Goal: Information Seeking & Learning: Learn about a topic

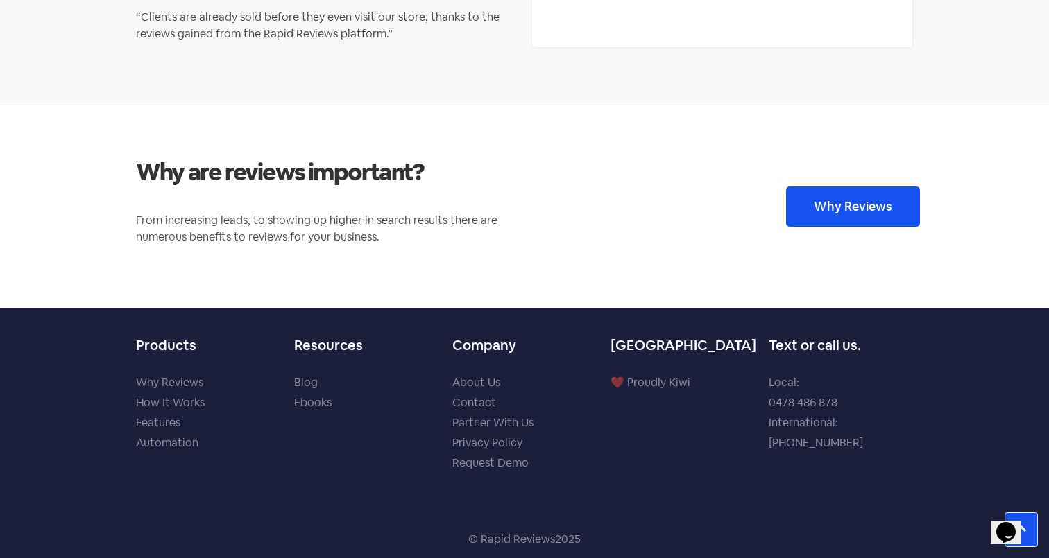
scroll to position [2040, 0]
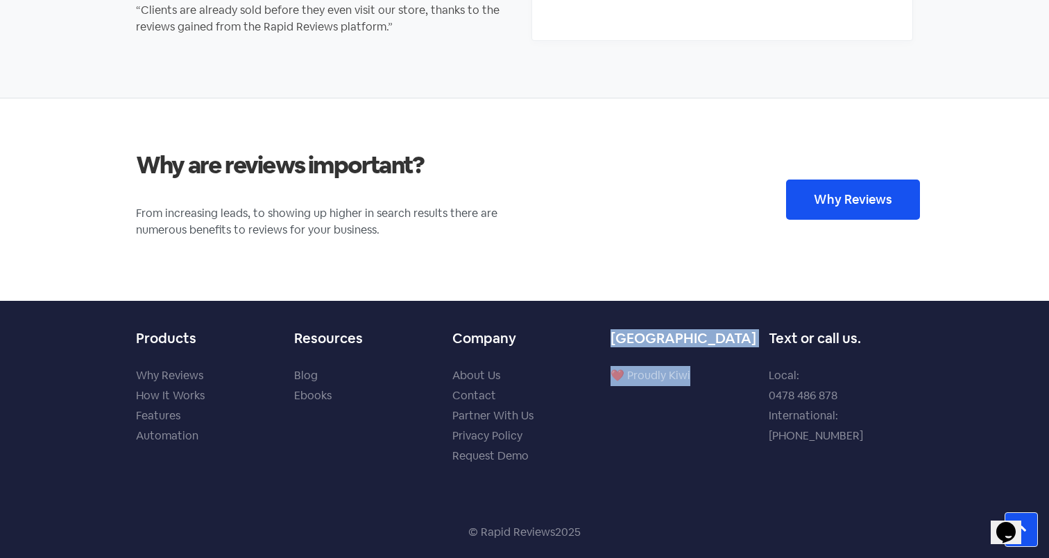
drag, startPoint x: 691, startPoint y: 370, endPoint x: 605, endPoint y: 341, distance: 90.8
click at [605, 341] on div "[GEOGRAPHIC_DATA] ❤️ Proudly Kiwi" at bounding box center [683, 403] width 158 height 161
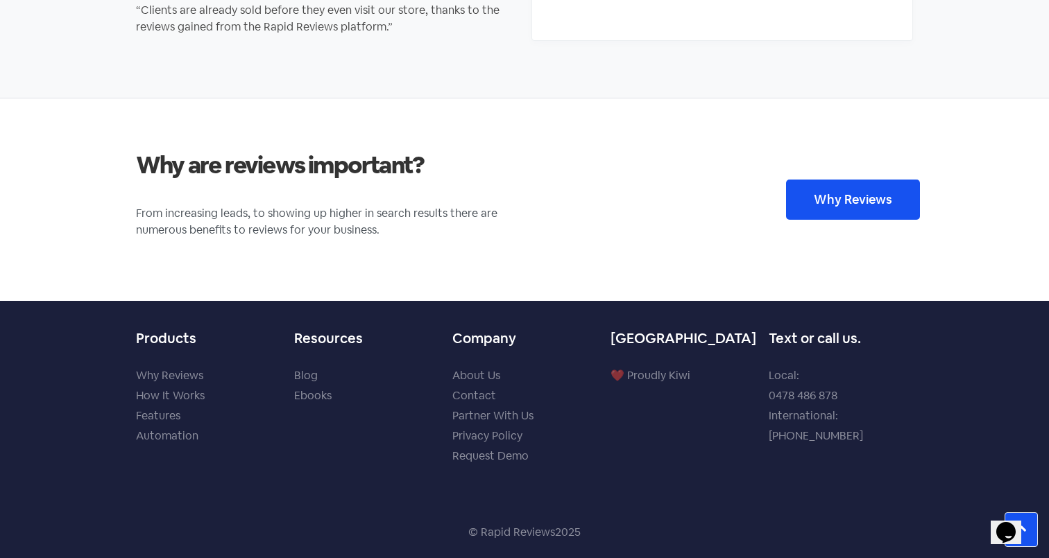
click at [598, 370] on div "Company About Us Contact Partner With Us Privacy Policy Request Demo" at bounding box center [524, 403] width 158 height 161
click at [495, 373] on link "About Us" at bounding box center [476, 375] width 48 height 15
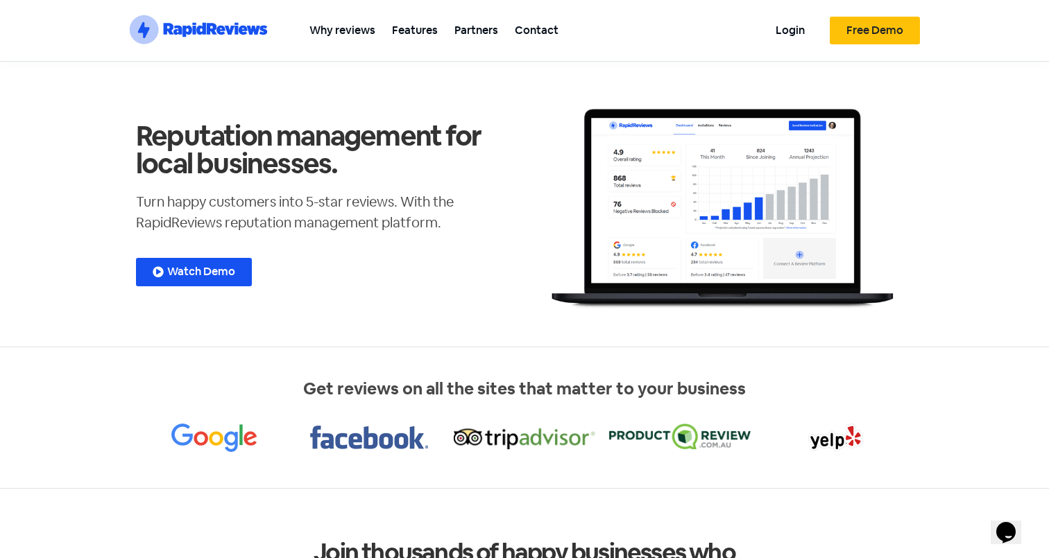
click at [214, 268] on span "Watch Demo" at bounding box center [201, 271] width 68 height 11
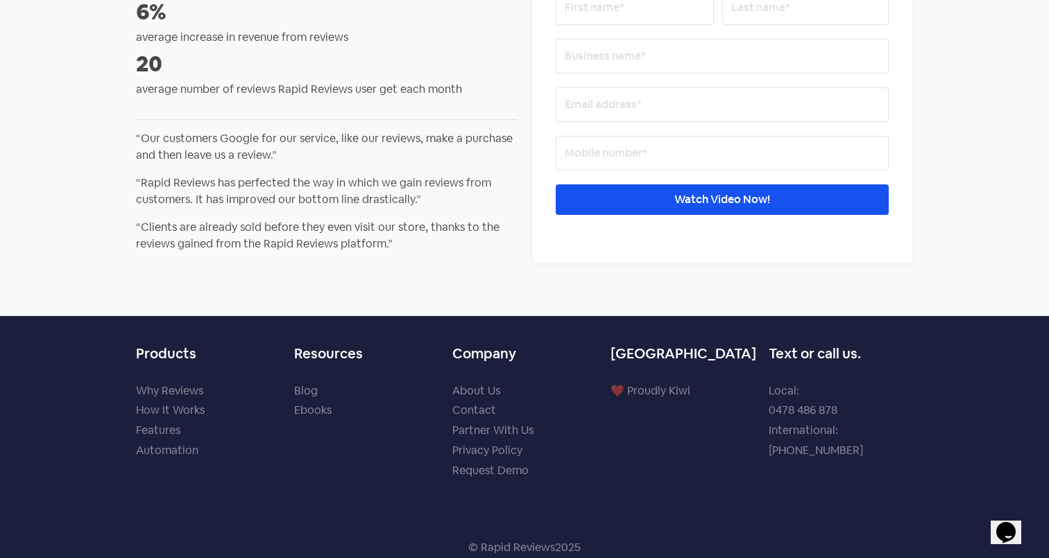
scroll to position [200, 0]
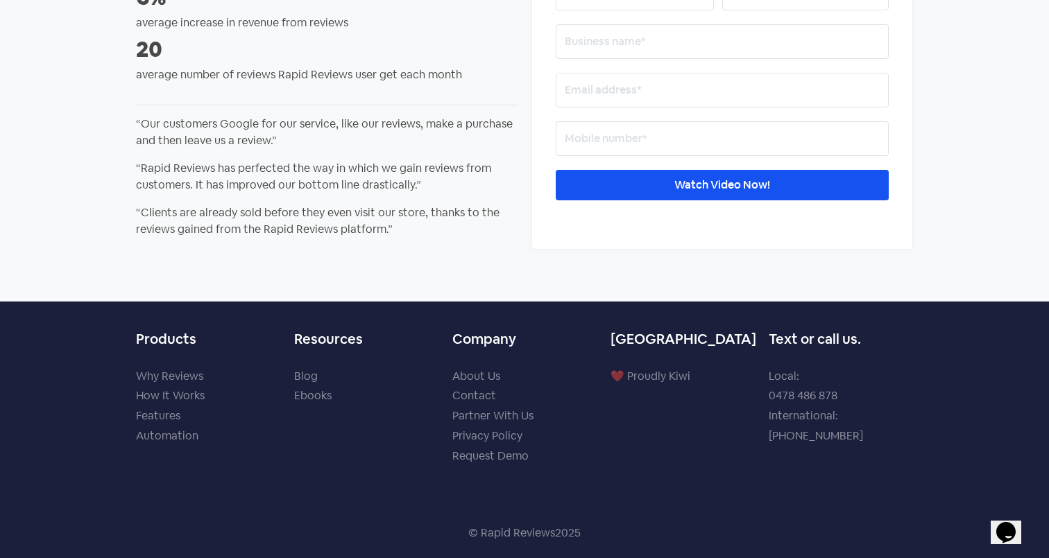
click at [167, 436] on link "Automation" at bounding box center [167, 436] width 62 height 15
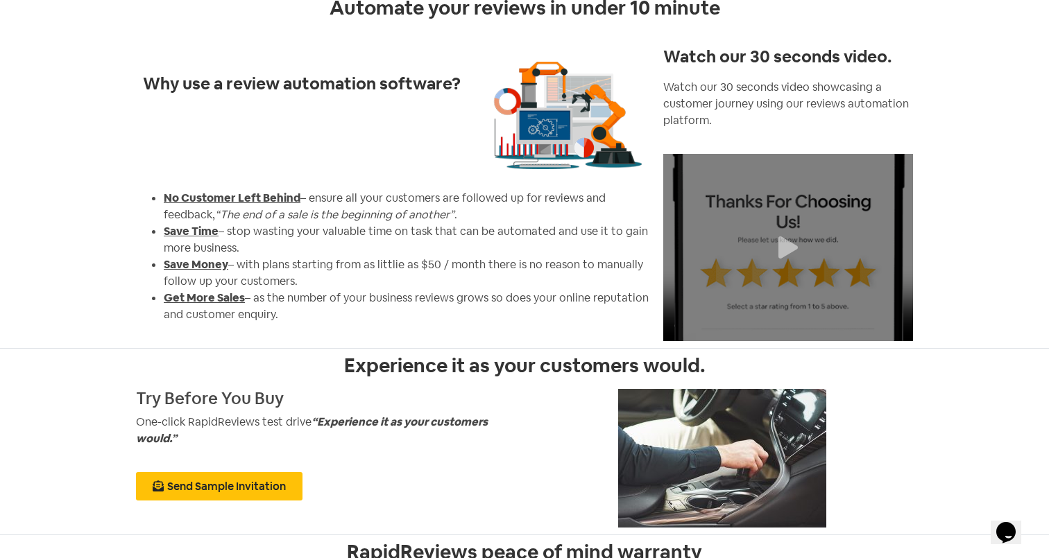
scroll to position [74, 0]
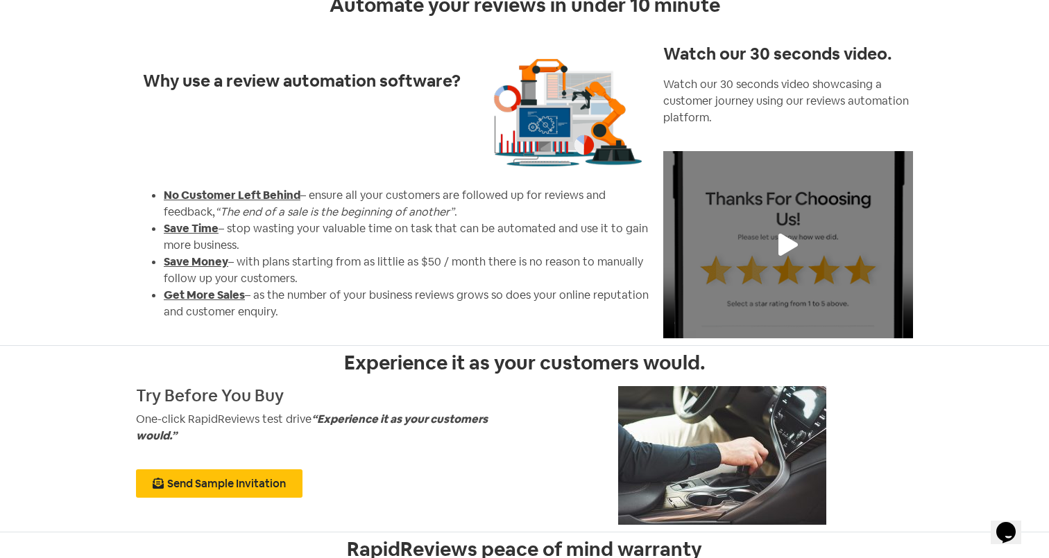
click at [781, 237] on icon at bounding box center [787, 245] width 19 height 22
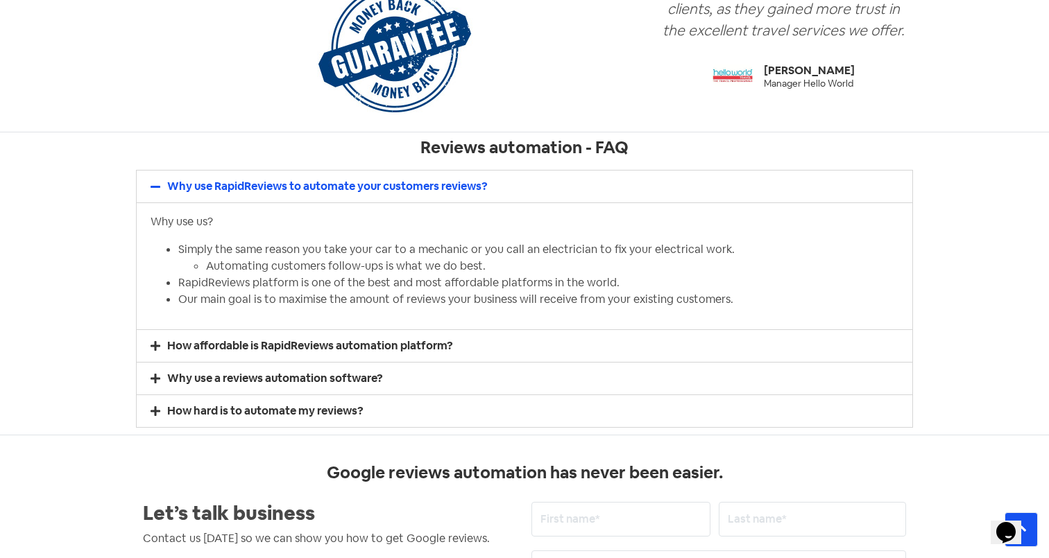
scroll to position [838, 0]
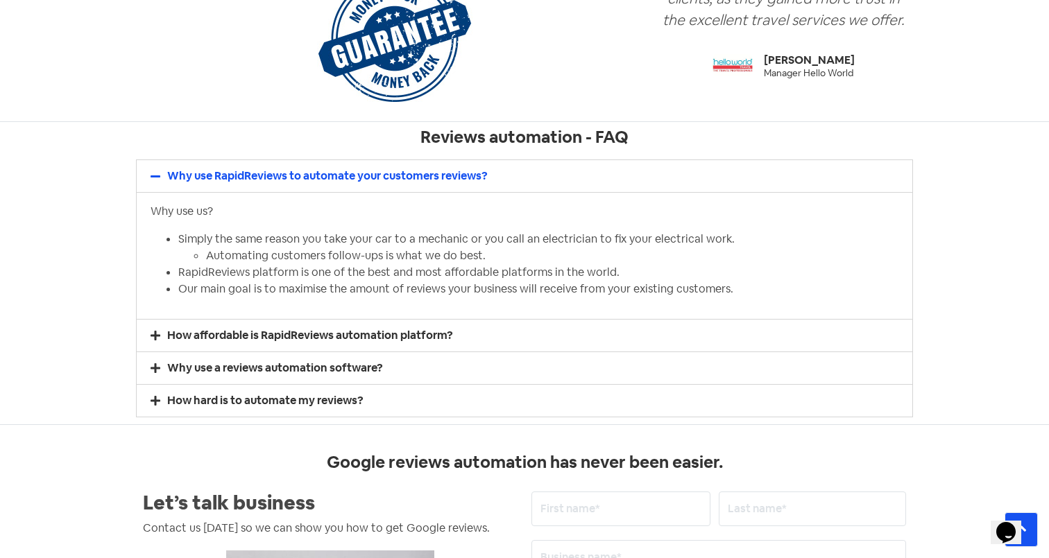
click at [418, 337] on link "How affordable is RapidReviews automation platform?" at bounding box center [310, 335] width 286 height 15
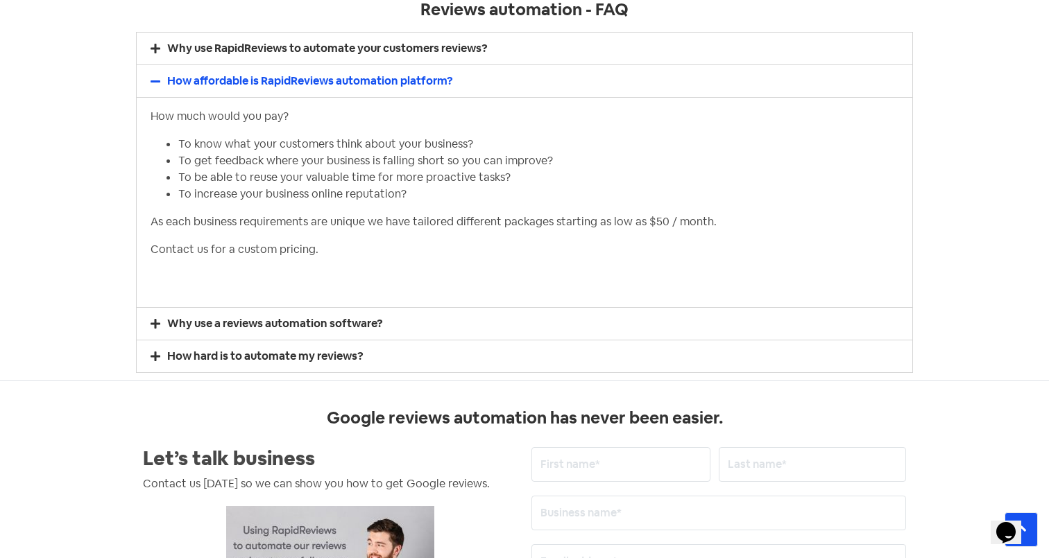
scroll to position [971, 0]
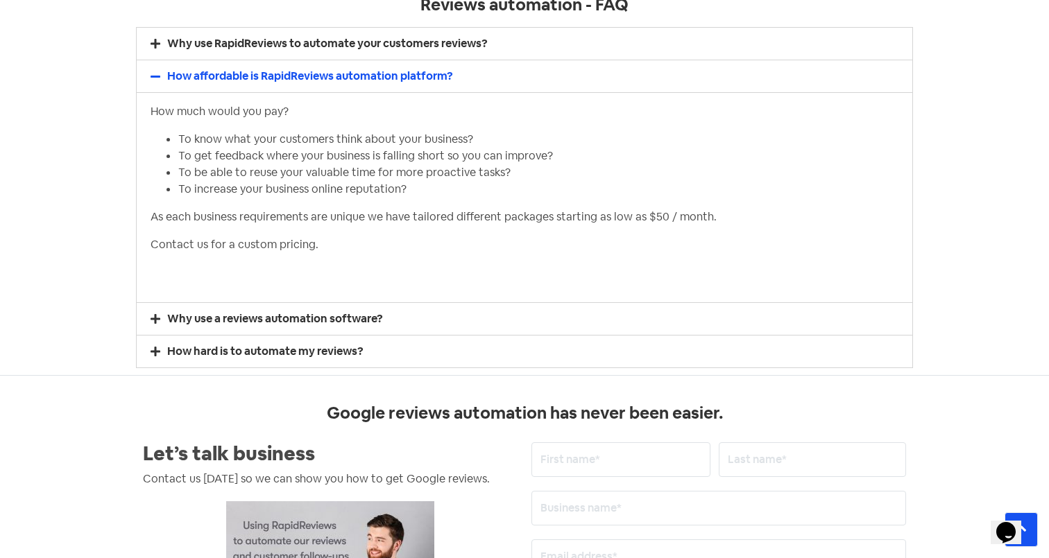
click at [315, 323] on link "Why use a reviews automation software?​" at bounding box center [275, 318] width 216 height 15
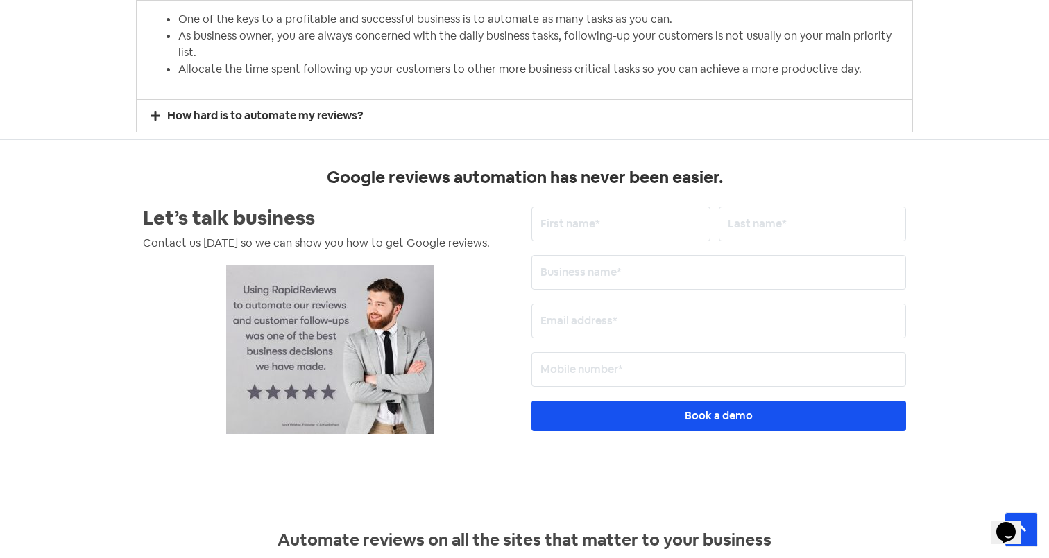
scroll to position [1062, 0]
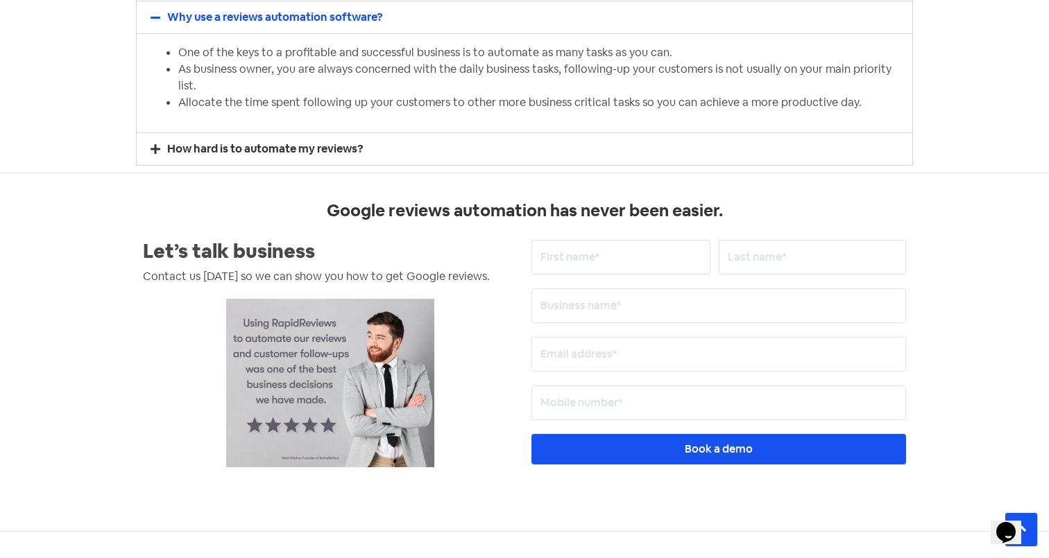
click at [320, 142] on link "How hard is to automate my reviews?" at bounding box center [265, 149] width 196 height 15
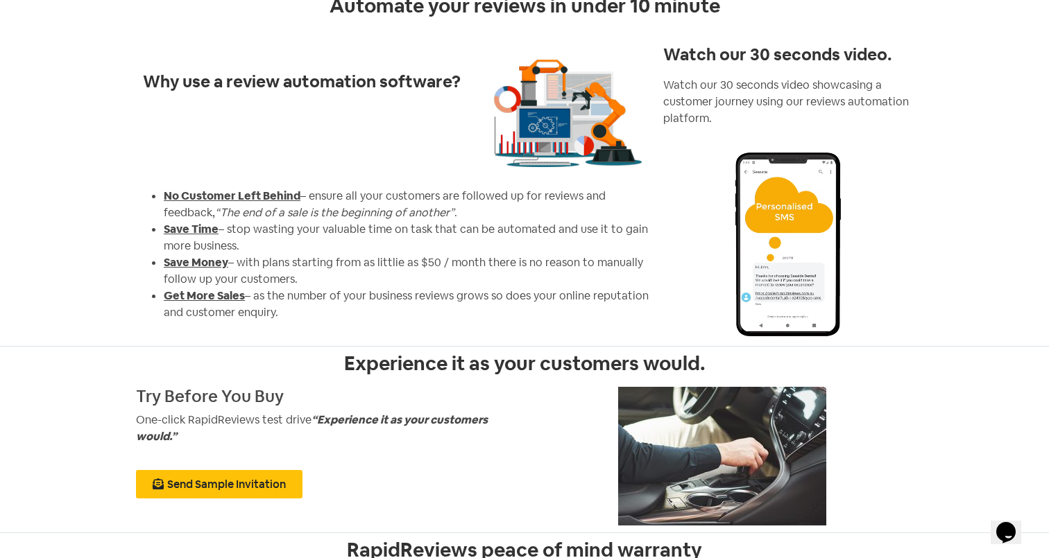
scroll to position [0, 0]
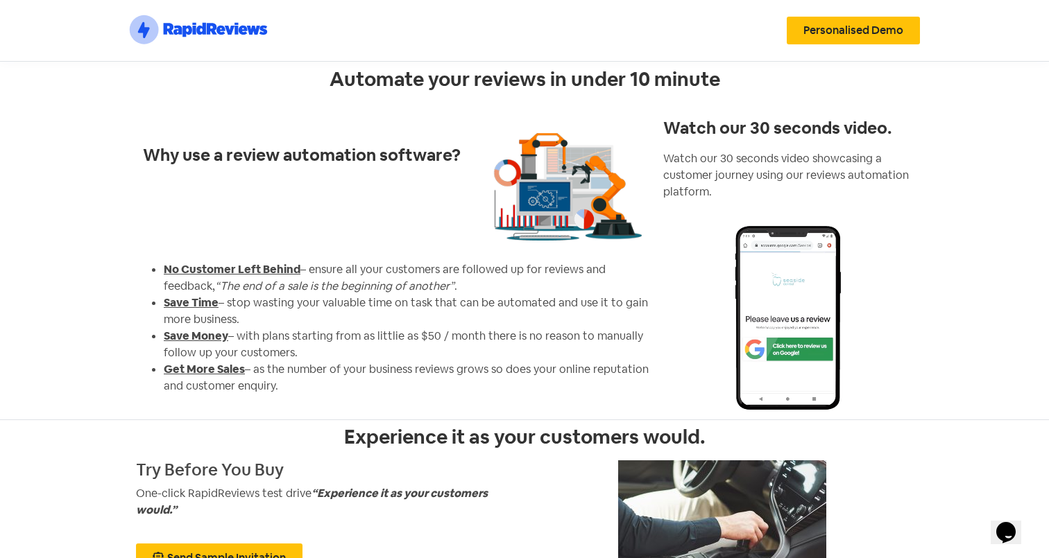
click at [259, 26] on icon at bounding box center [253, 30] width 13 height 9
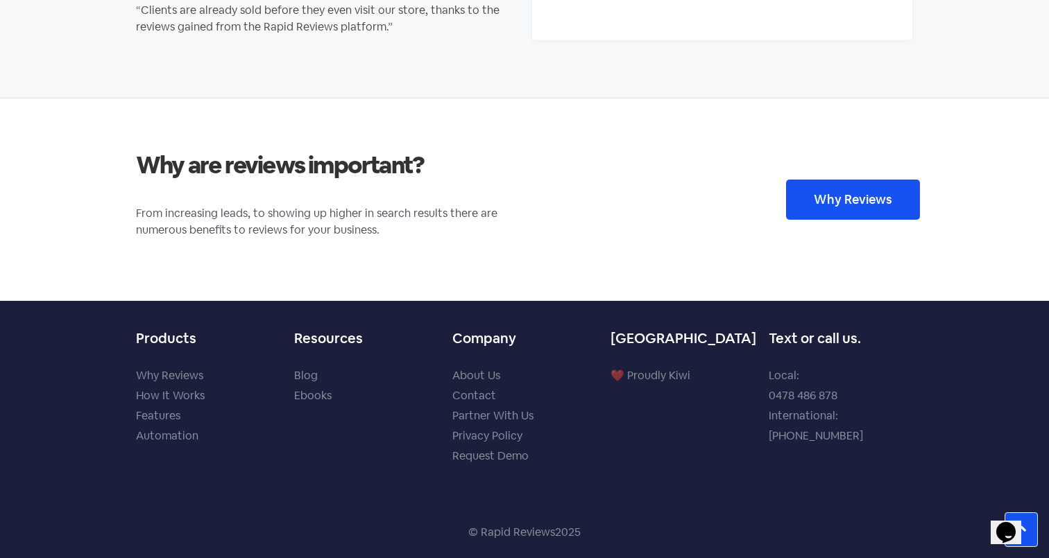
scroll to position [2040, 0]
click at [518, 416] on link "Partner With Us" at bounding box center [492, 416] width 81 height 15
